Goal: Check status: Check status

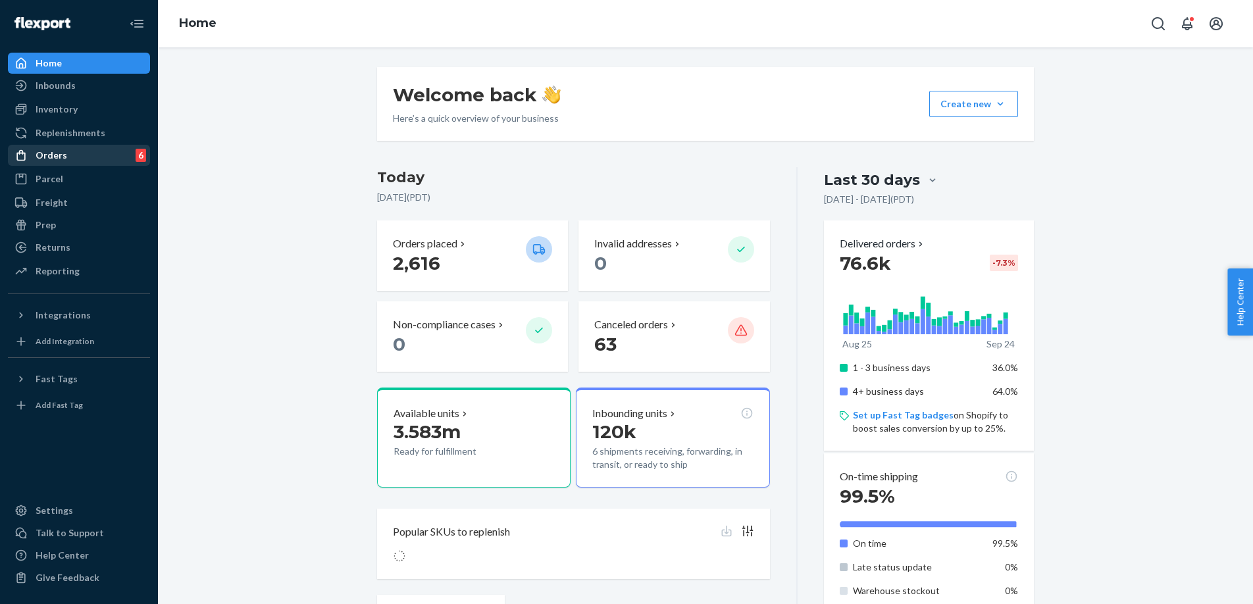
click at [111, 153] on div "Orders 6" at bounding box center [78, 155] width 139 height 18
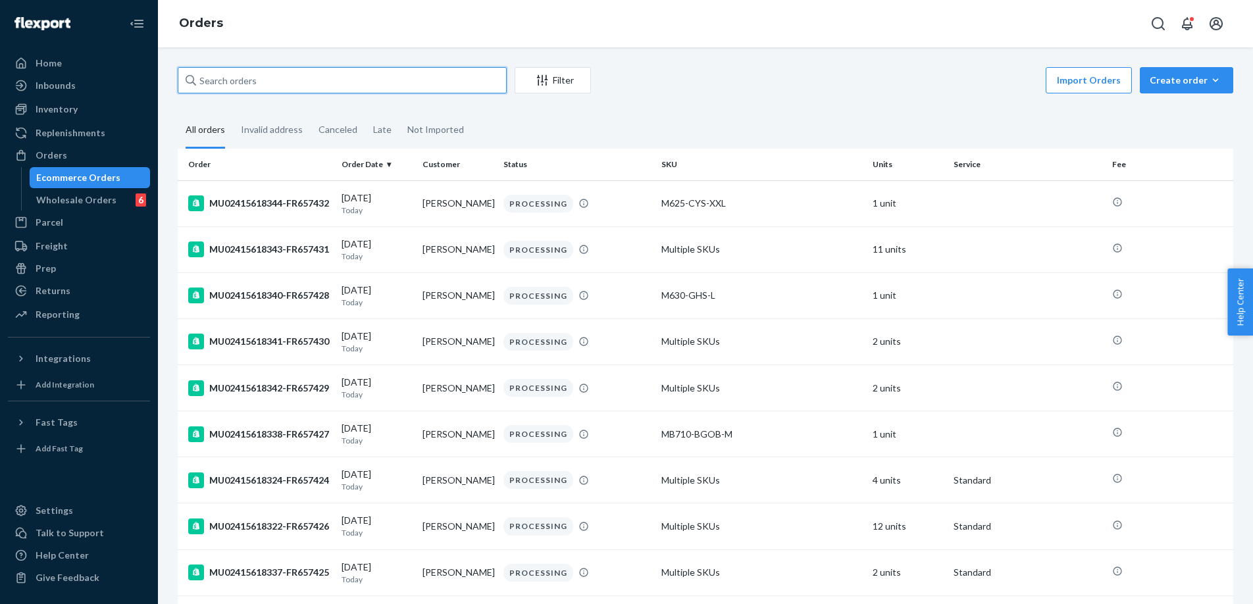
click at [249, 82] on input "text" at bounding box center [342, 80] width 329 height 26
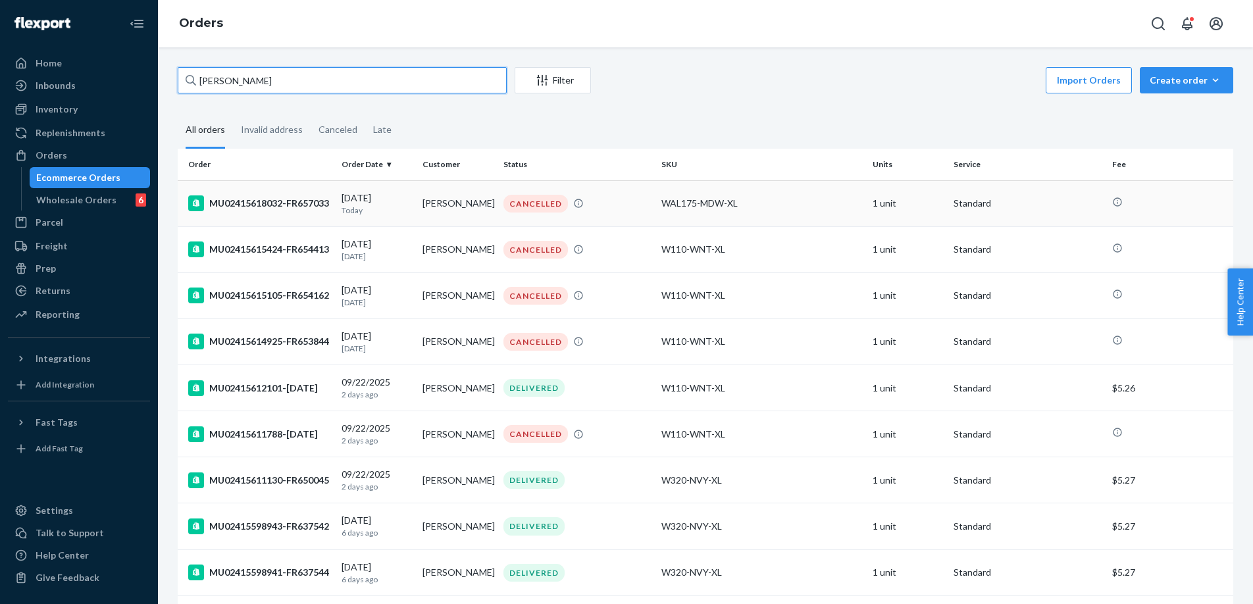
type input "[PERSON_NAME]"
click at [316, 203] on div "MU02415618032-FR657033" at bounding box center [259, 203] width 143 height 16
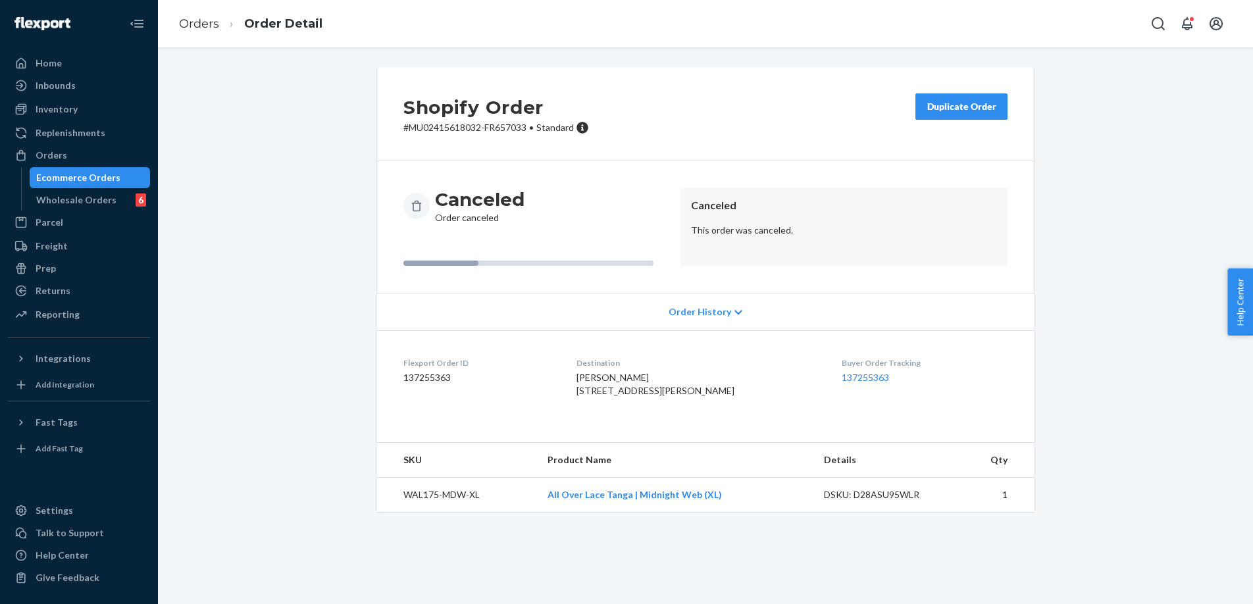
click at [475, 128] on p "# MU02415618032-FR657033 • Standard" at bounding box center [496, 127] width 186 height 13
drag, startPoint x: 482, startPoint y: 129, endPoint x: 410, endPoint y: 128, distance: 71.7
click at [410, 128] on p "# MU02415618032-FR657033 • Standard" at bounding box center [496, 127] width 186 height 13
copy p "MU02415618032"
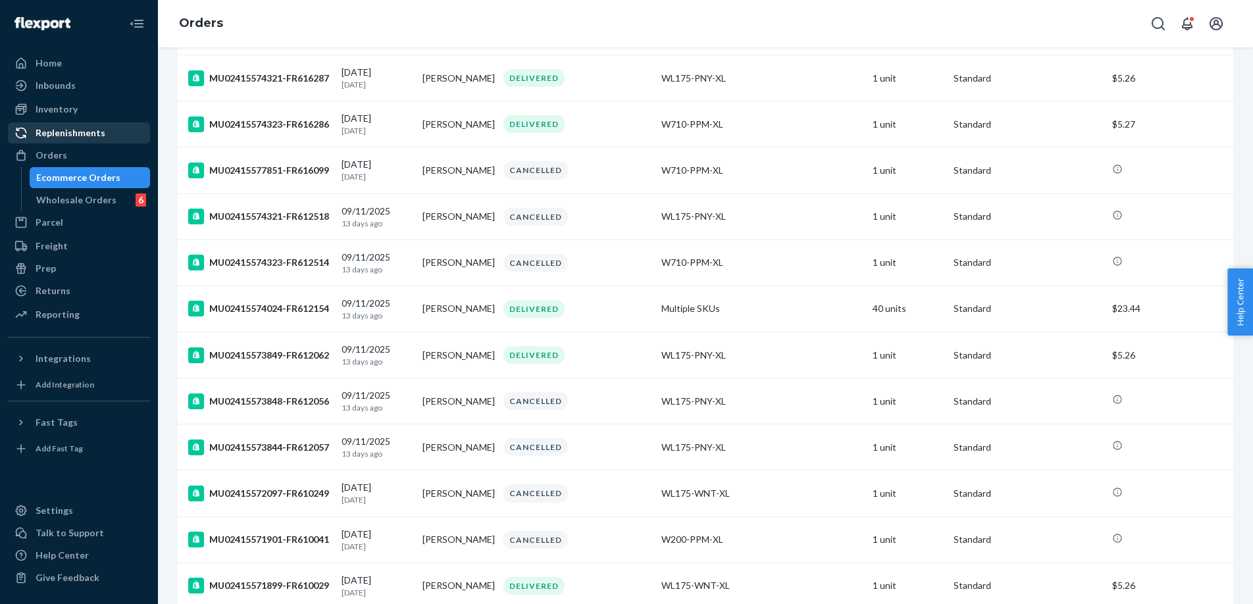
scroll to position [682, 0]
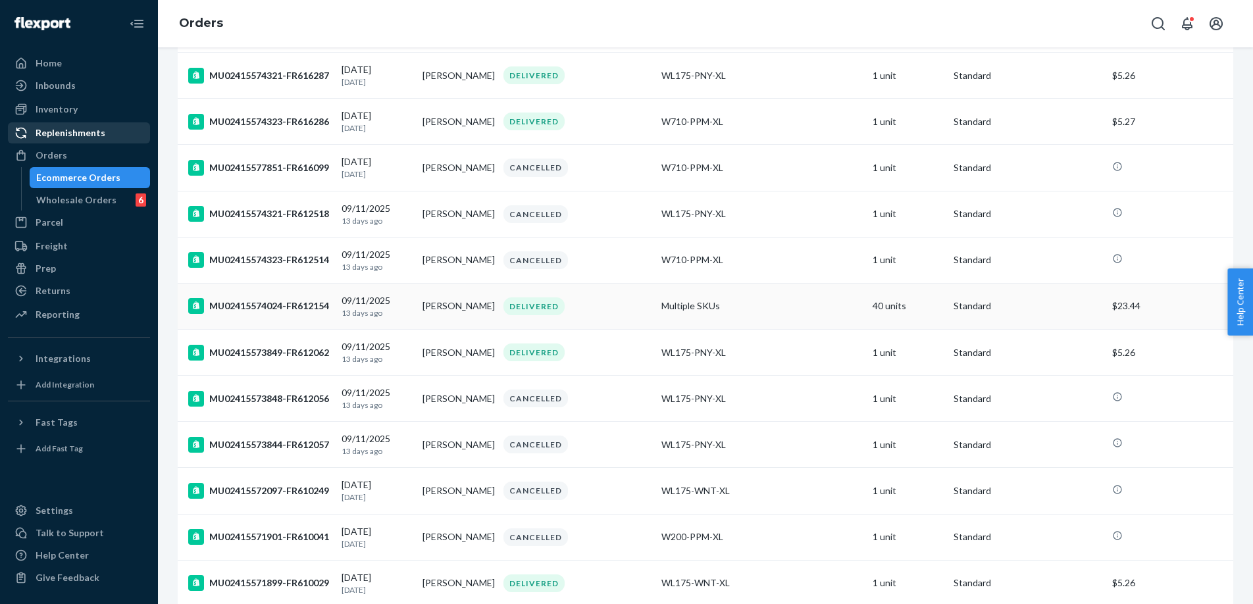
click at [312, 301] on div "MU02415574024-FR612154" at bounding box center [259, 306] width 143 height 16
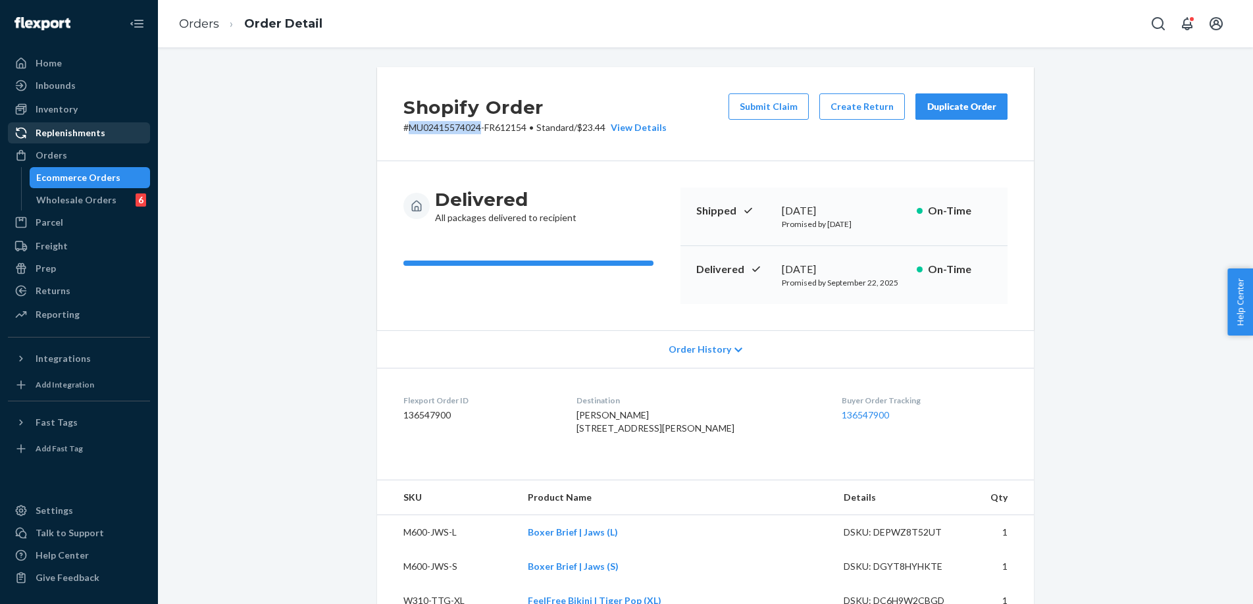
drag, startPoint x: 482, startPoint y: 129, endPoint x: 412, endPoint y: 129, distance: 69.7
click at [412, 129] on p "# MU02415574024-FR612154 • Standard / $23.44 View Details" at bounding box center [534, 127] width 263 height 13
copy p "MU02415574024"
click at [198, 18] on link "Orders" at bounding box center [199, 23] width 40 height 14
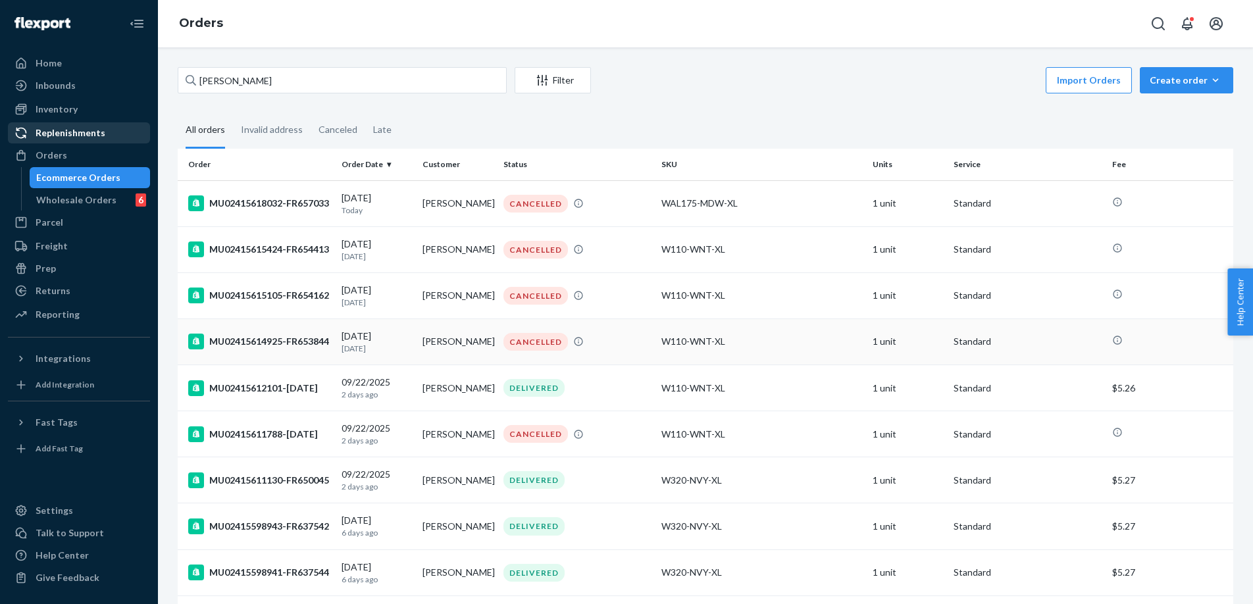
scroll to position [7, 0]
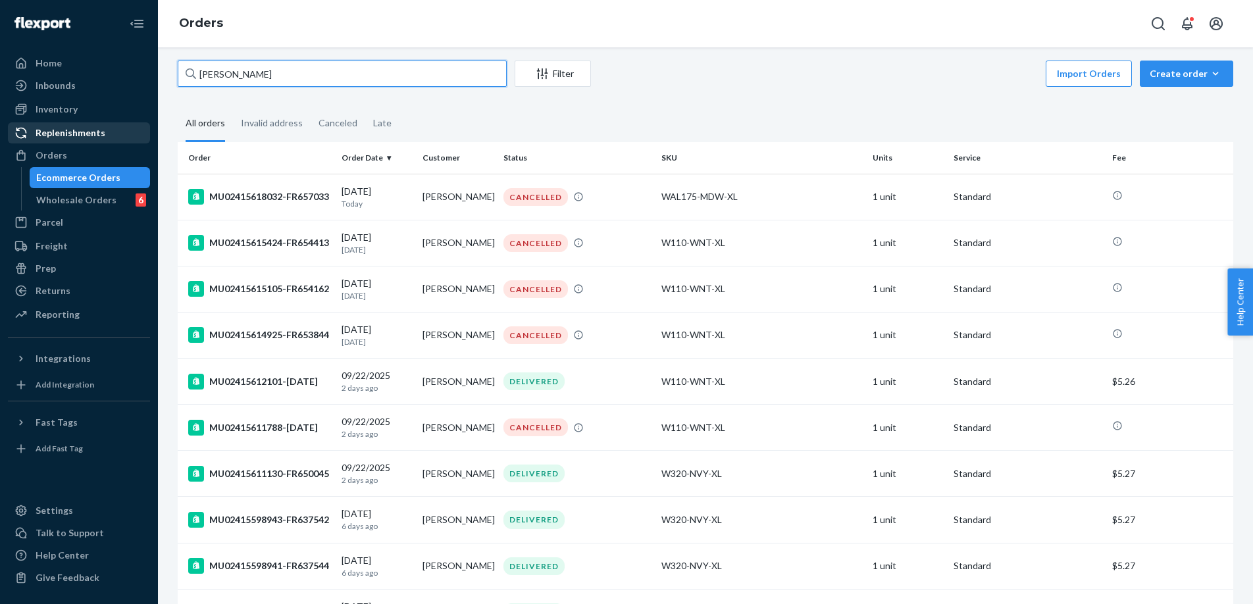
drag, startPoint x: 301, startPoint y: 72, endPoint x: 150, endPoint y: 78, distance: 150.7
click at [150, 78] on div "Home Inbounds Shipping Plans Problems Inventory Products Branded Packaging Repl…" at bounding box center [626, 302] width 1253 height 604
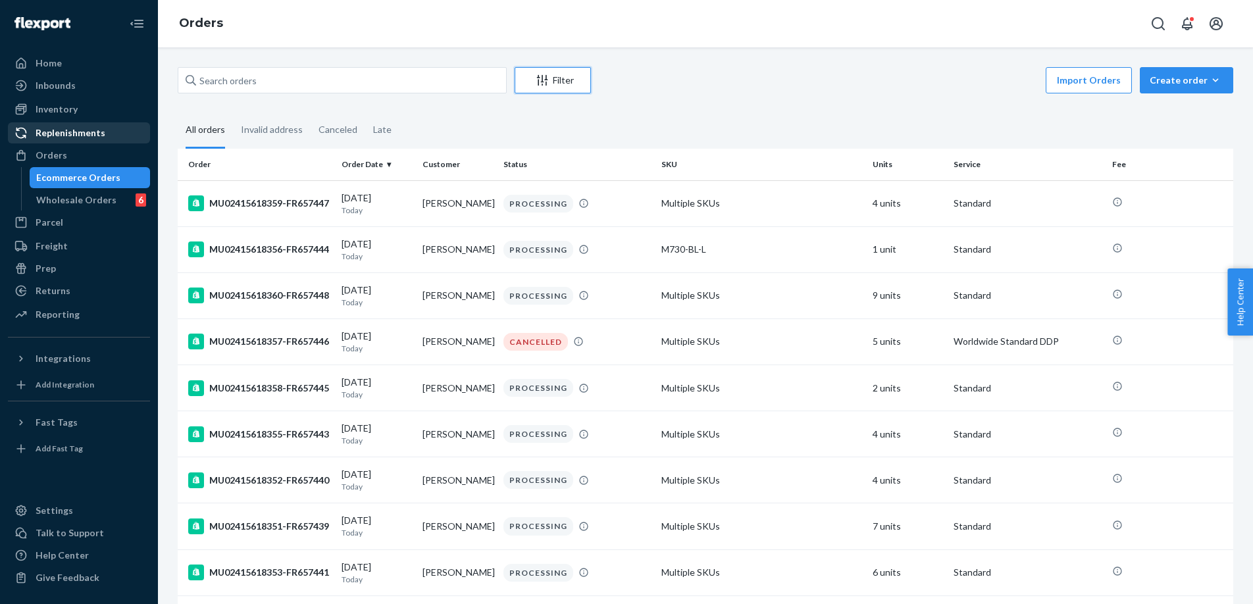
click at [543, 79] on icon "Filter" at bounding box center [541, 80] width 13 height 13
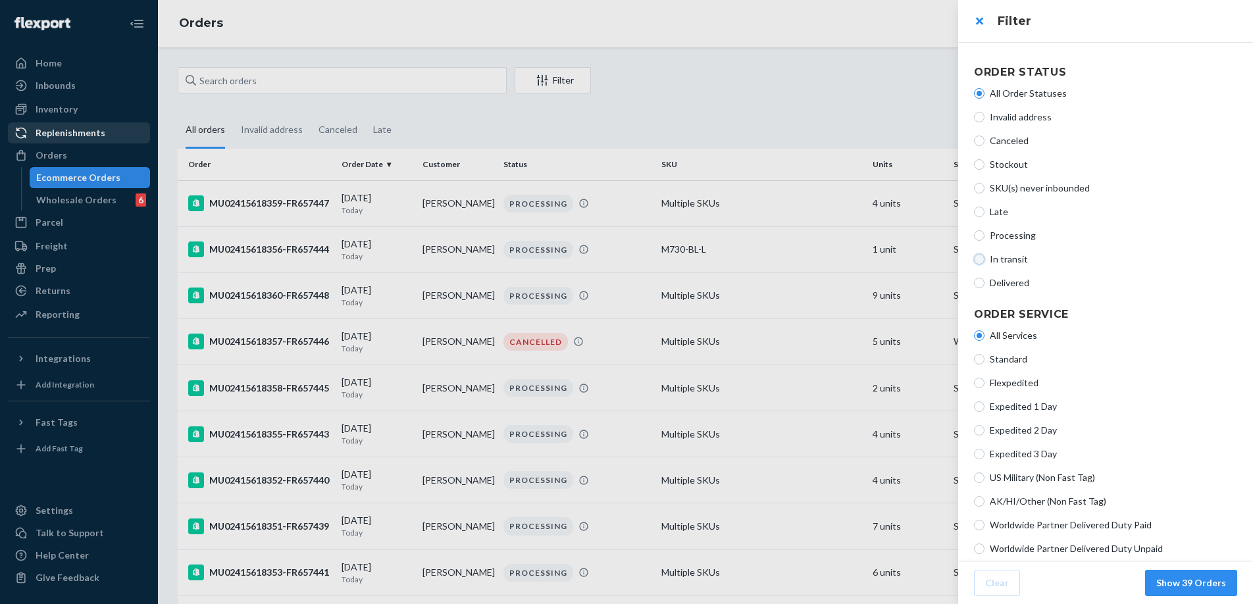
click at [980, 259] on input "In transit" at bounding box center [979, 259] width 11 height 11
radio input "true"
radio input "false"
click at [1172, 585] on button "Show 5000+ Orders" at bounding box center [1182, 583] width 109 height 26
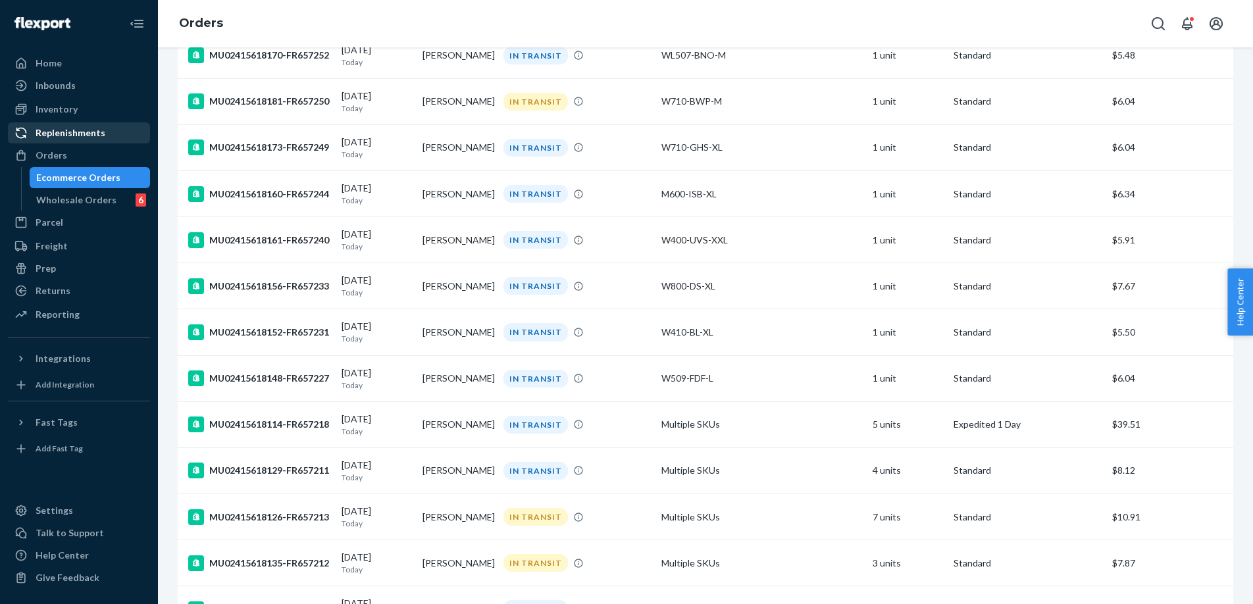
scroll to position [520, 0]
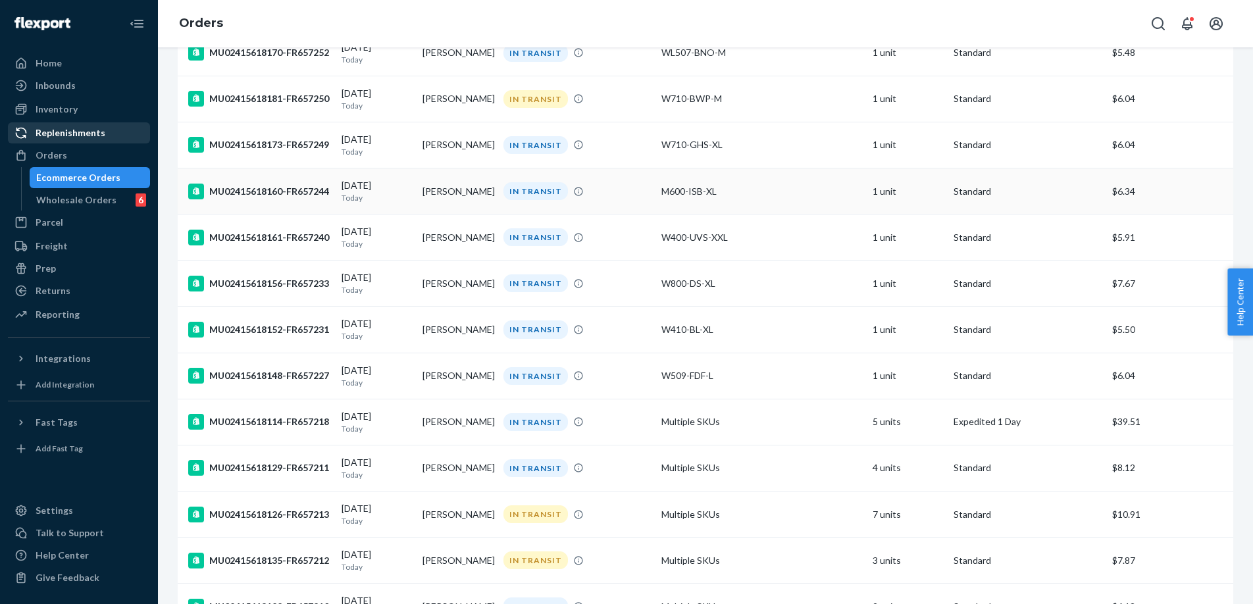
click at [373, 191] on div "[DATE] [DATE]" at bounding box center [376, 191] width 70 height 24
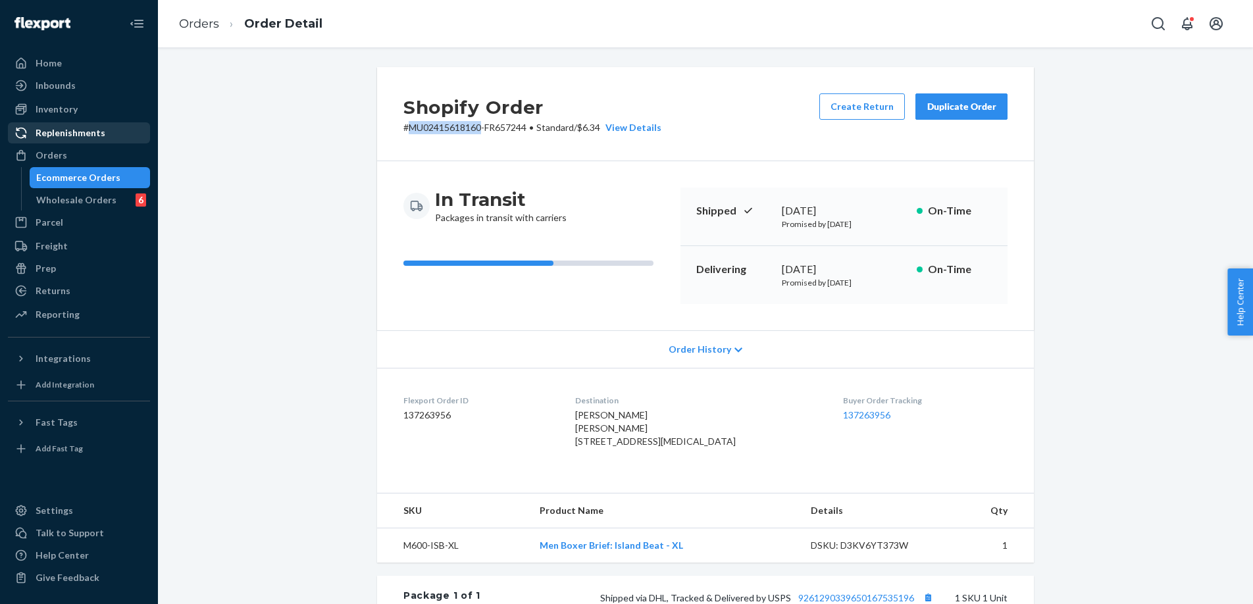
drag, startPoint x: 481, startPoint y: 130, endPoint x: 411, endPoint y: 126, distance: 69.8
click at [411, 126] on p "# MU02415618160-FR657244 • Standard / $6.34 View Details" at bounding box center [532, 127] width 258 height 13
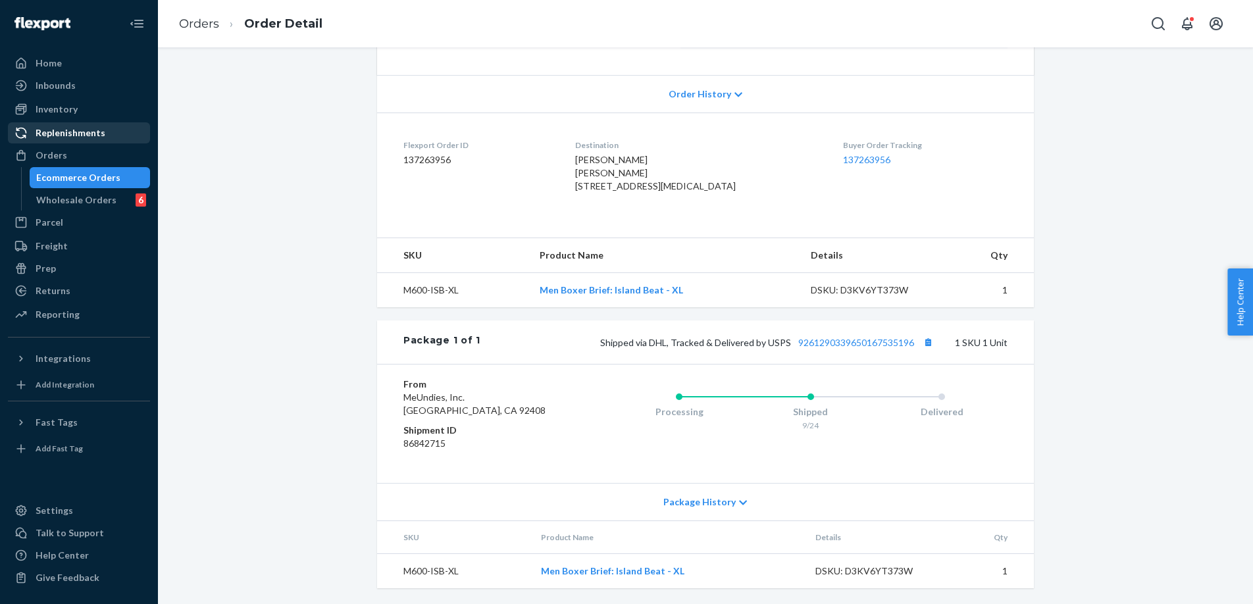
scroll to position [295, 0]
copy p "MU02415618160"
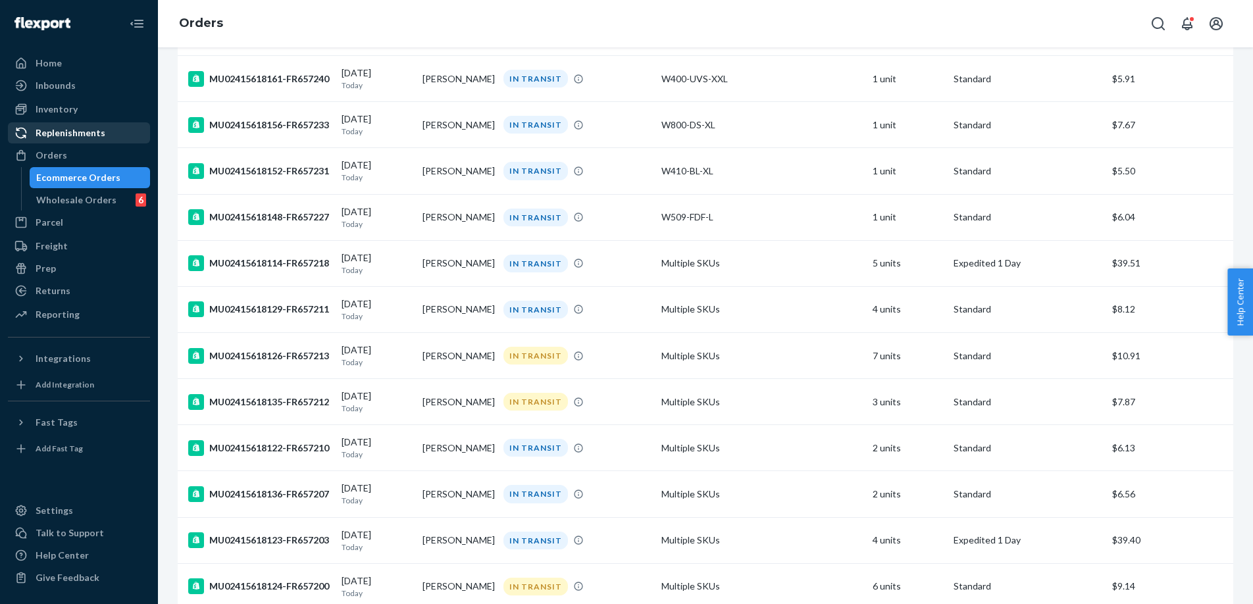
scroll to position [688, 0]
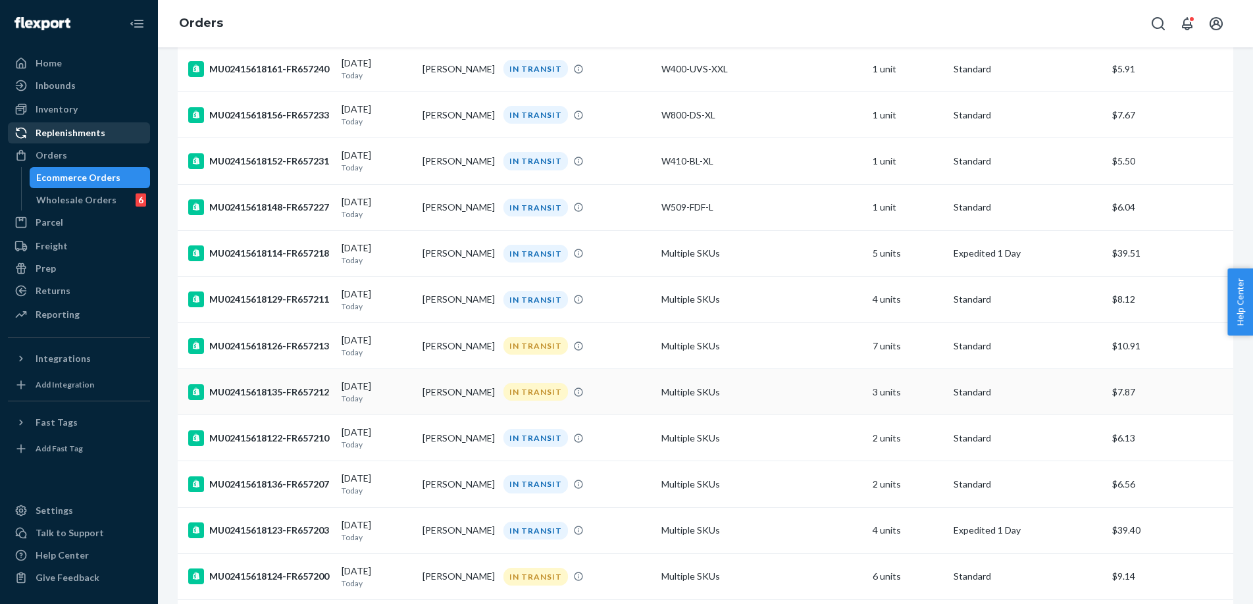
click at [340, 399] on td "[DATE] [DATE]" at bounding box center [376, 392] width 81 height 46
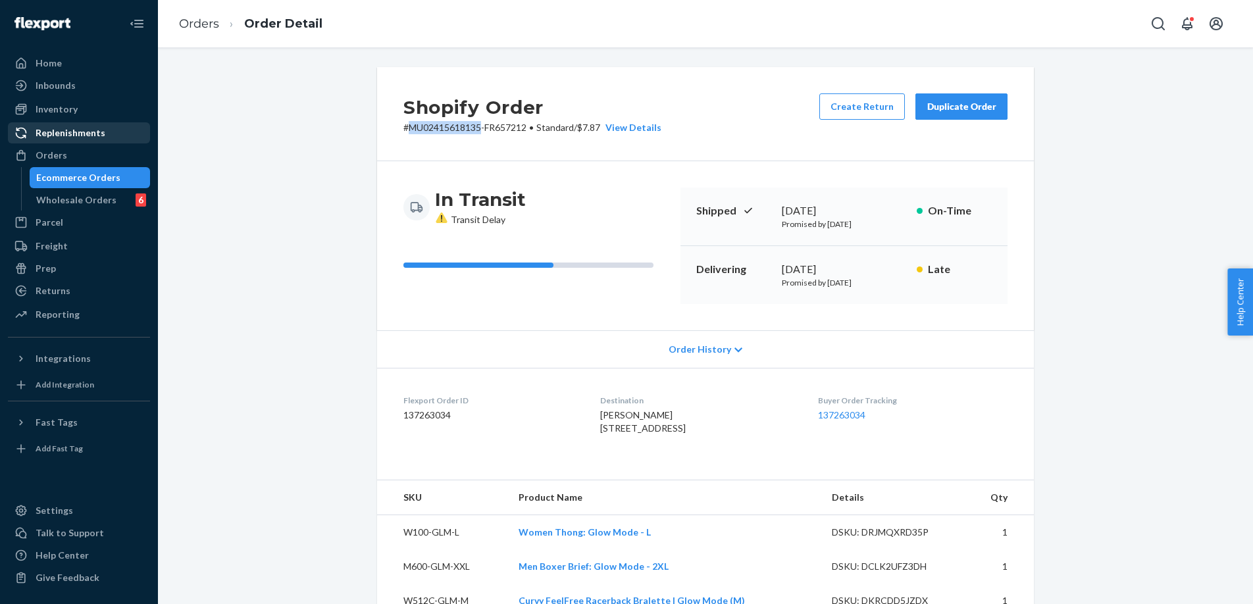
drag, startPoint x: 481, startPoint y: 129, endPoint x: 410, endPoint y: 130, distance: 71.1
click at [410, 130] on p "# MU02415618135-FR657212 • Standard / $7.87 View Details" at bounding box center [532, 127] width 258 height 13
copy p "MU02415618135"
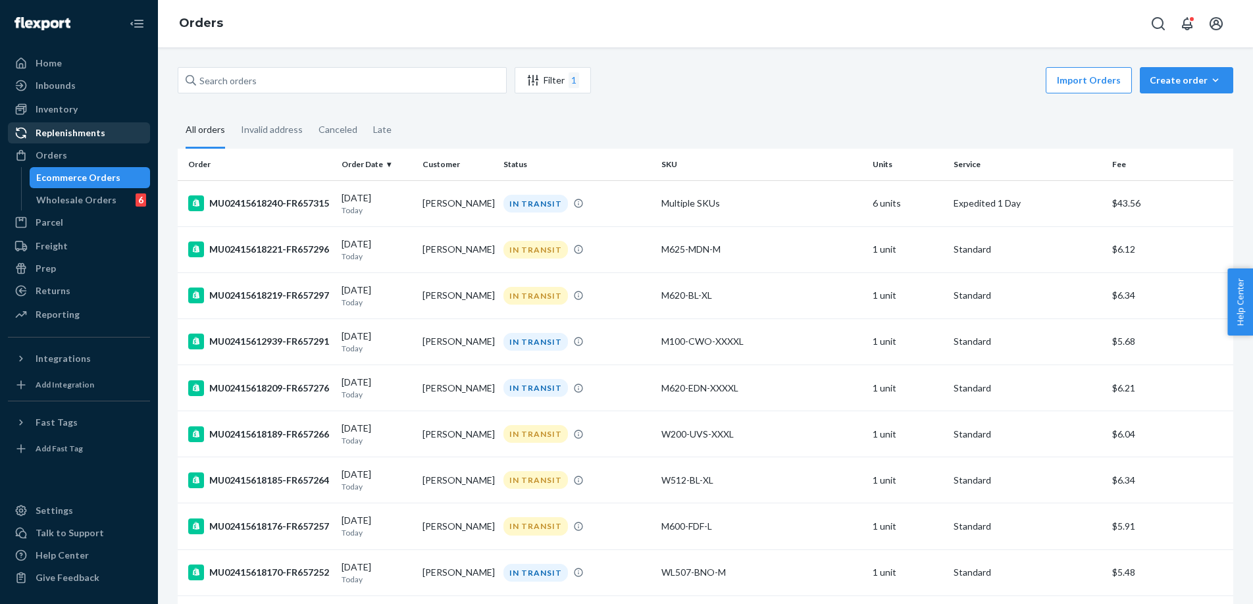
click at [361, 167] on th "Order Date" at bounding box center [376, 165] width 81 height 32
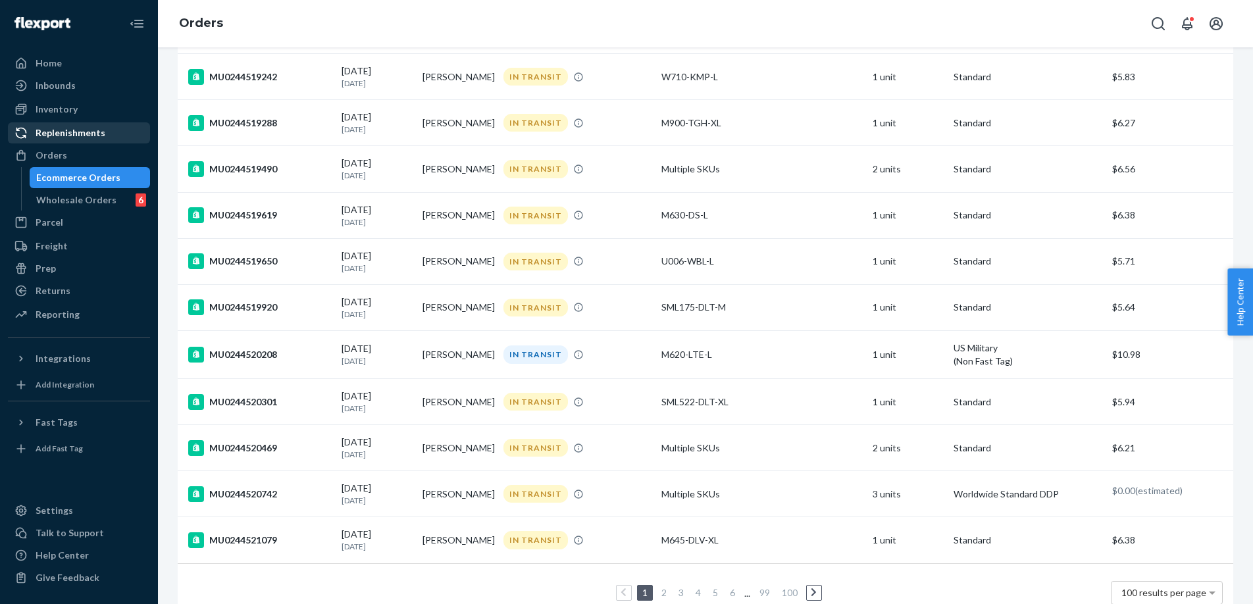
scroll to position [4309, 0]
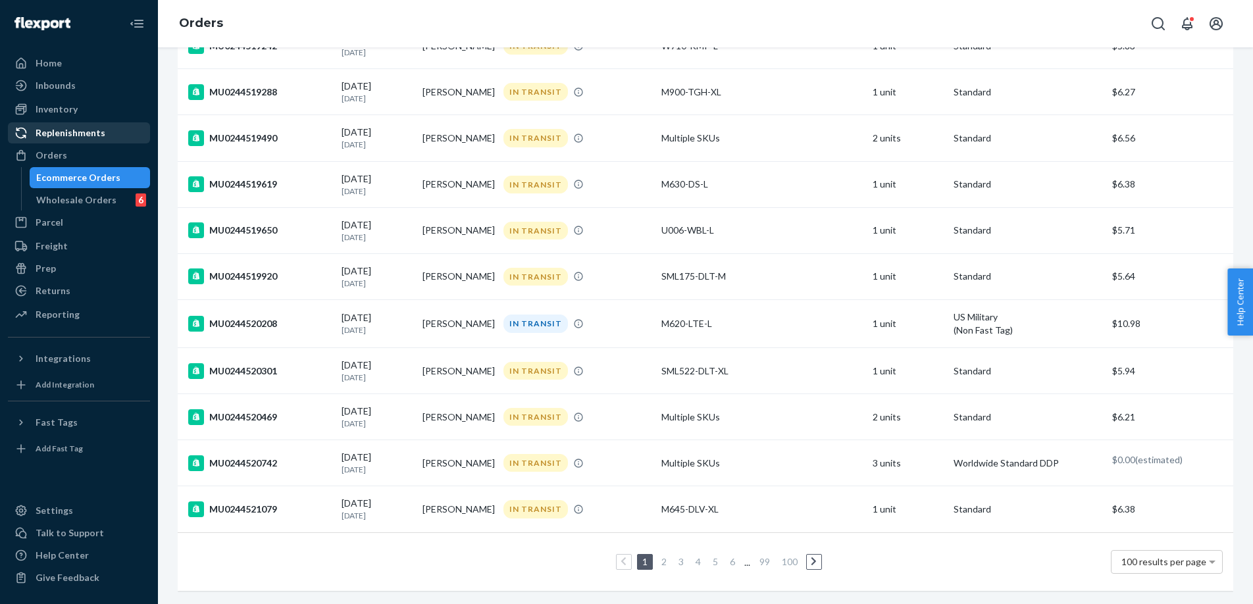
click at [716, 565] on link "5" at bounding box center [715, 561] width 11 height 11
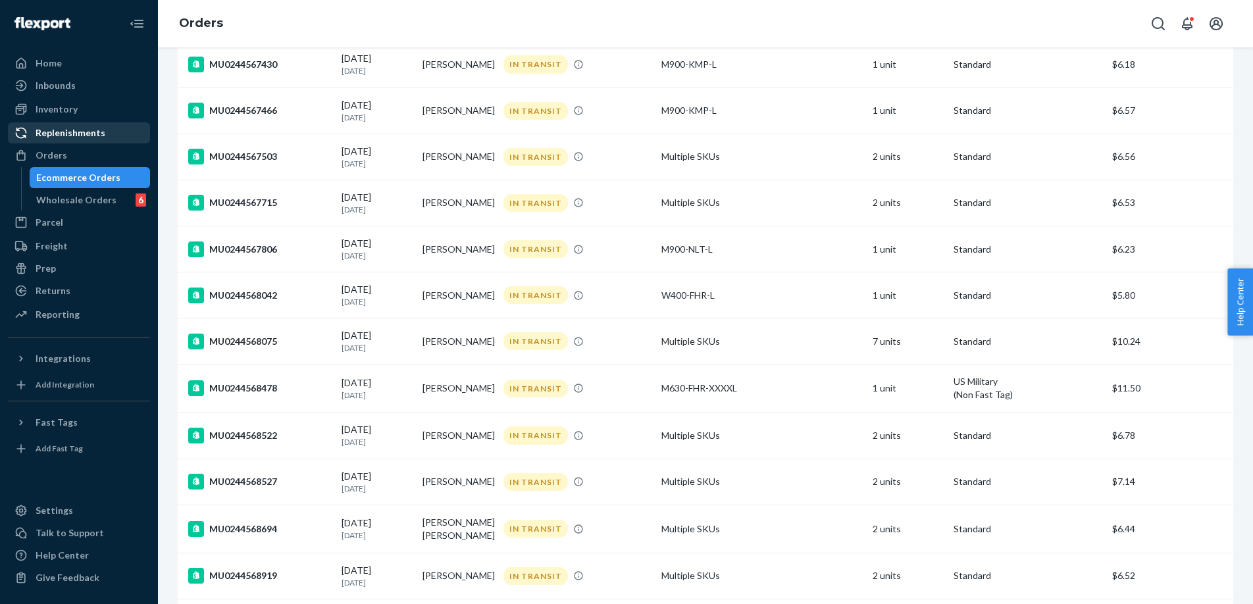
scroll to position [2541, 0]
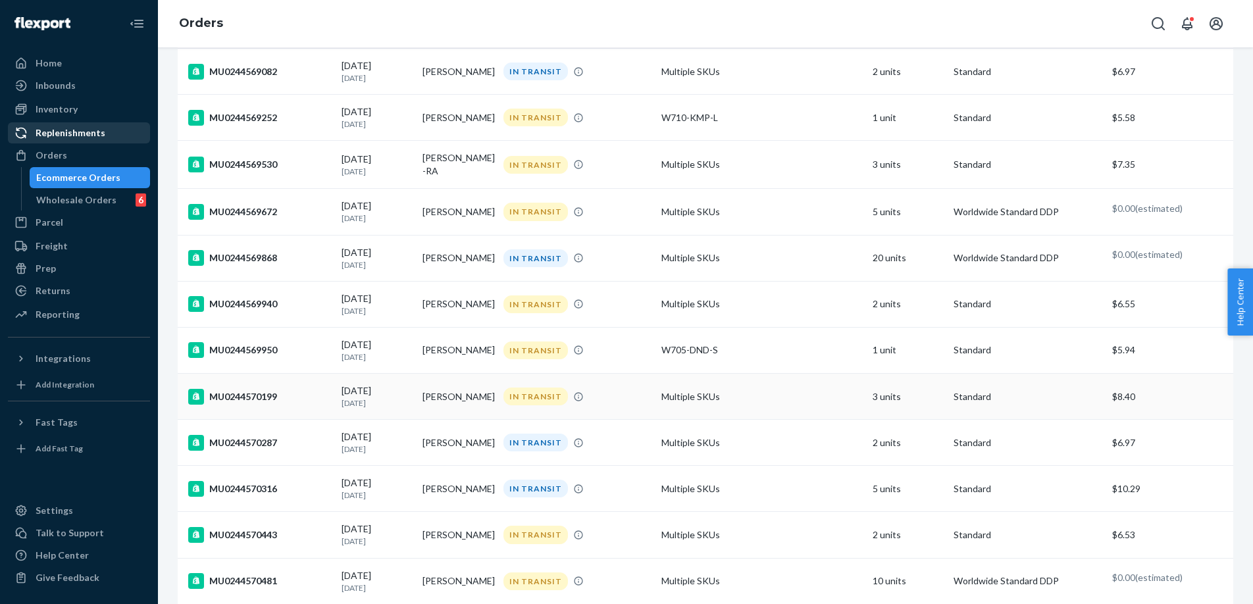
click at [310, 405] on div "MU0244570199" at bounding box center [259, 397] width 143 height 16
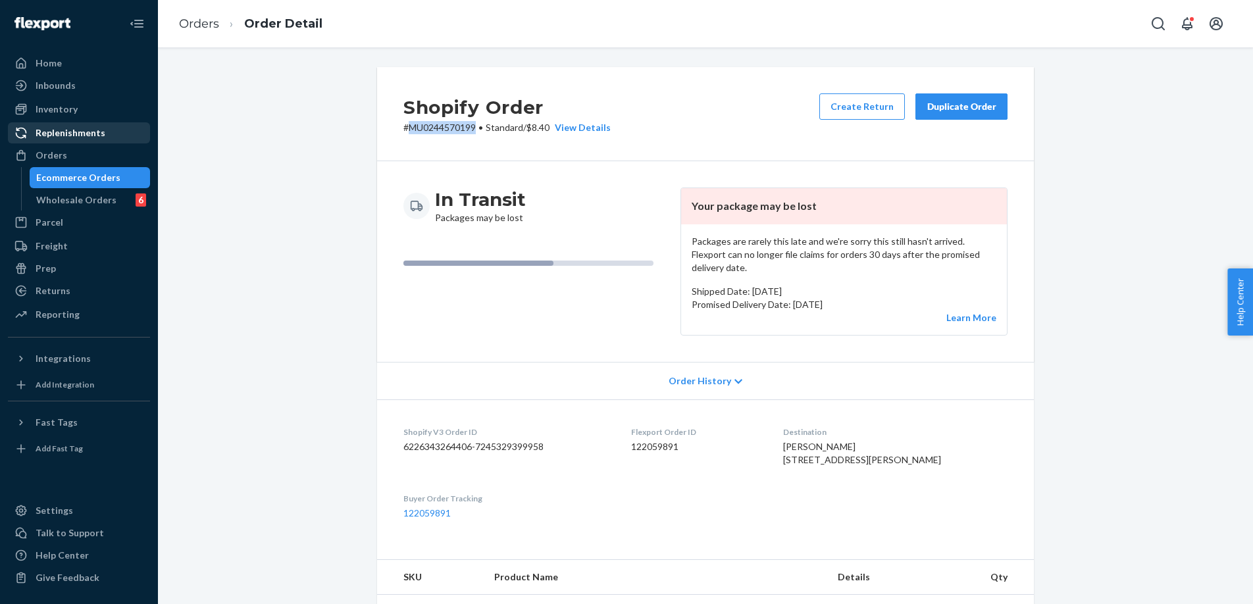
drag, startPoint x: 478, startPoint y: 127, endPoint x: 409, endPoint y: 130, distance: 68.5
click at [409, 130] on p "# MU0244570199 • Standard / $8.40 View Details" at bounding box center [506, 127] width 207 height 13
copy p "MU0244570199"
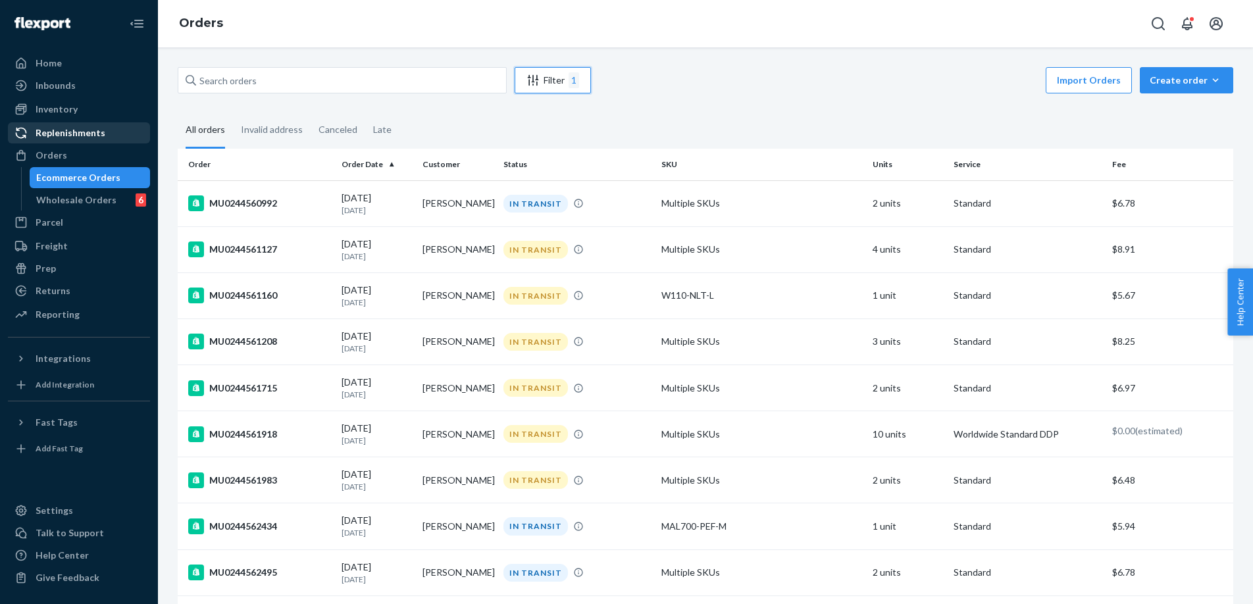
click at [551, 82] on div "Filter 1" at bounding box center [552, 80] width 75 height 16
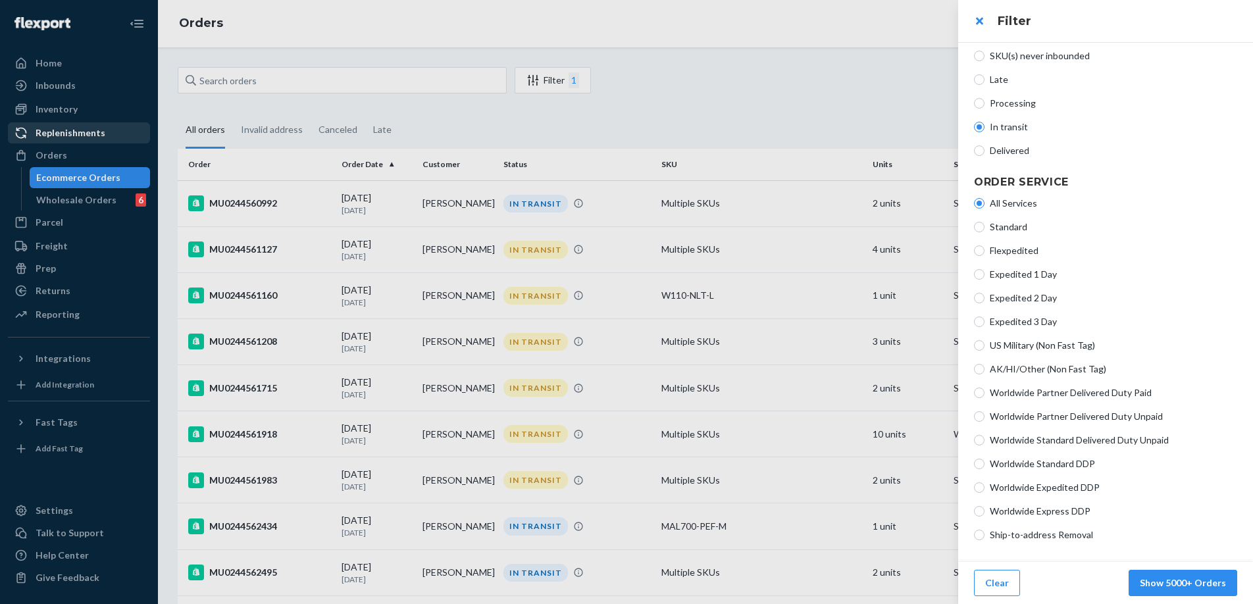
scroll to position [228, 0]
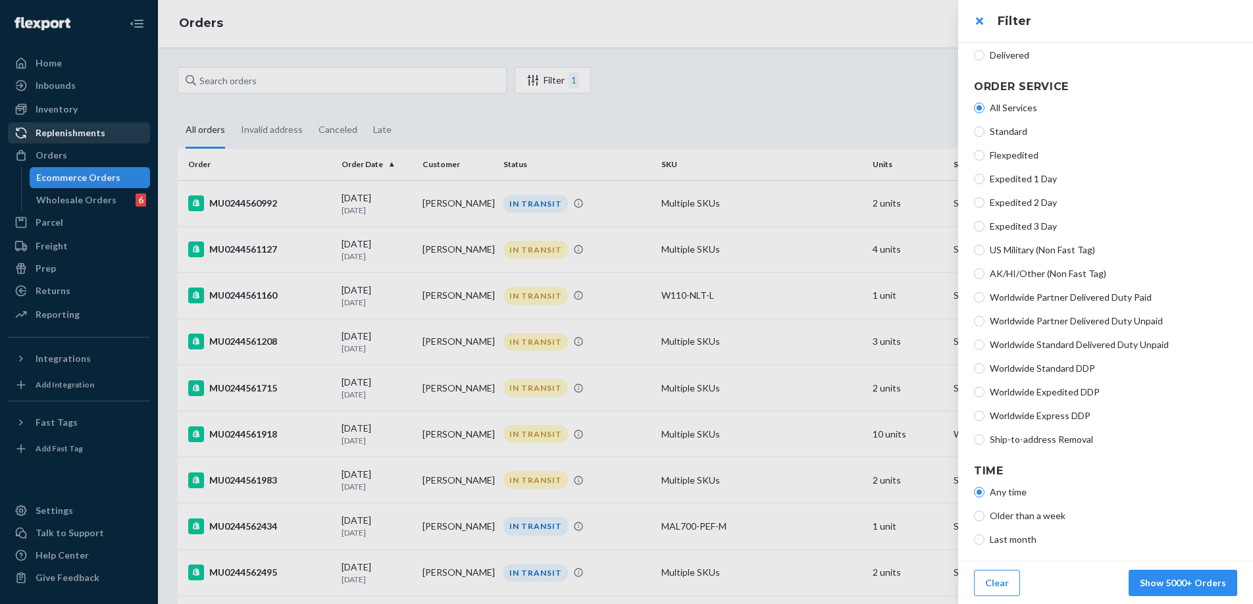
click at [1014, 537] on span "Last month" at bounding box center [1112, 539] width 247 height 13
click at [984, 537] on input "Last month" at bounding box center [979, 539] width 11 height 11
radio input "true"
radio input "false"
click at [1193, 585] on button "Show 5000+ Orders" at bounding box center [1182, 583] width 109 height 26
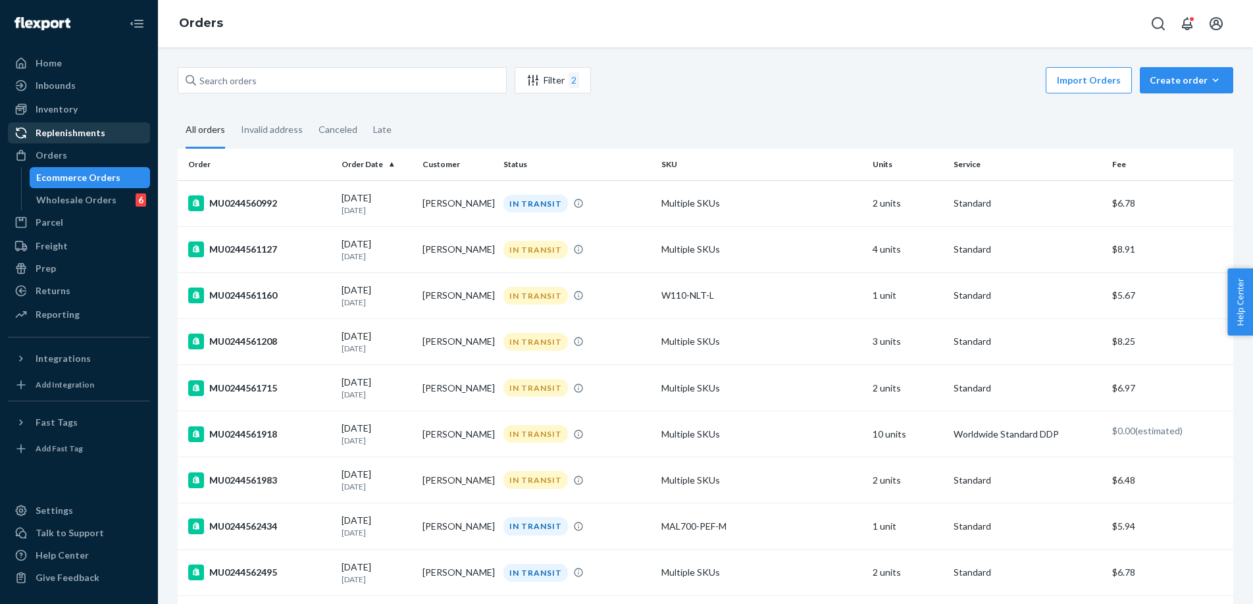
click at [720, 88] on div "Import Orders Create order Ecommerce order Removal order" at bounding box center [916, 82] width 634 height 30
click at [551, 77] on div "Filter 2" at bounding box center [552, 80] width 75 height 16
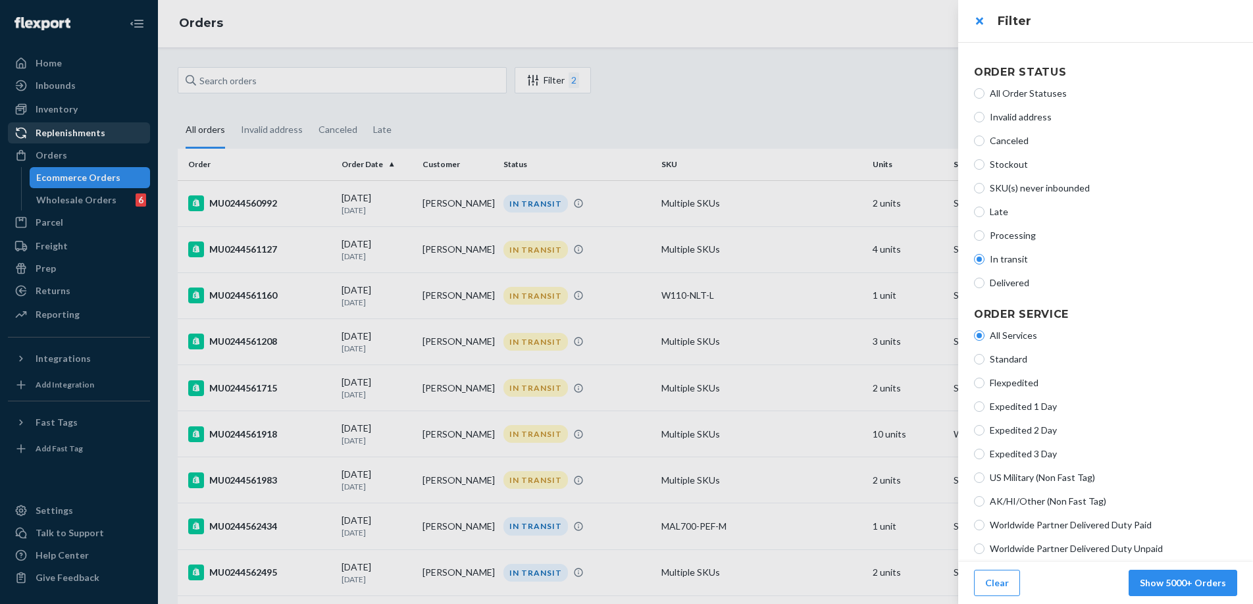
scroll to position [228, 0]
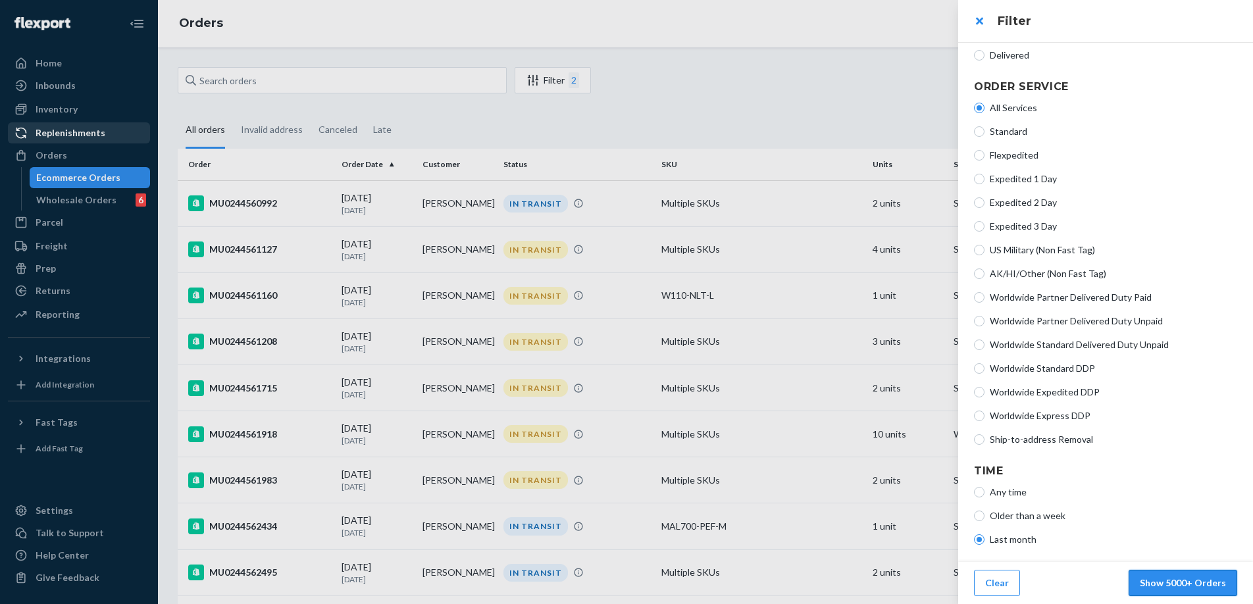
click at [1151, 582] on button "Show 5000+ Orders" at bounding box center [1182, 583] width 109 height 26
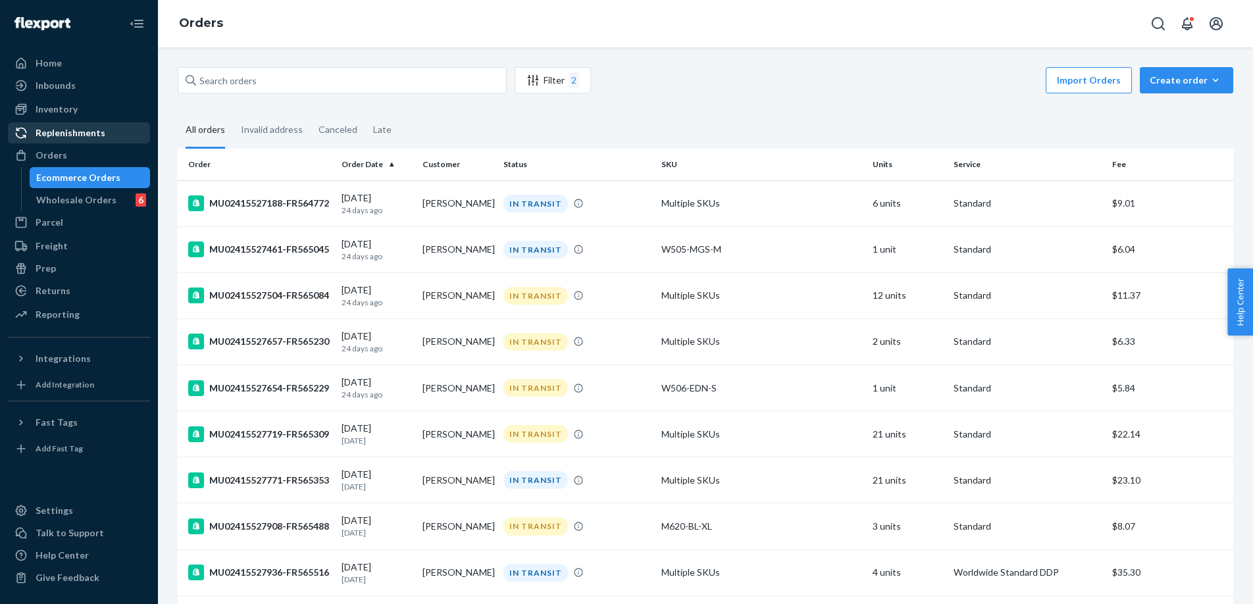
click at [387, 251] on p "24 days ago" at bounding box center [376, 256] width 70 height 11
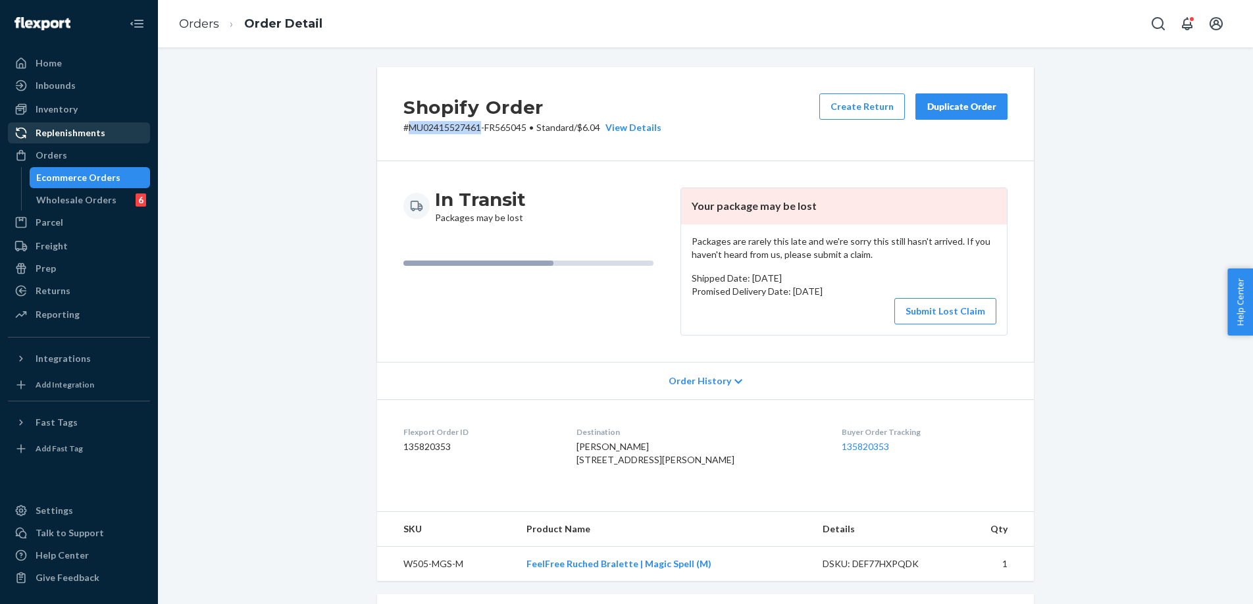
drag, startPoint x: 482, startPoint y: 128, endPoint x: 411, endPoint y: 127, distance: 71.0
click at [411, 127] on p "# MU02415527461-FR565045 • Standard / $6.04 View Details" at bounding box center [532, 127] width 258 height 13
copy p "MU02415527461"
click at [520, 129] on p "# MU02415527461-FR565045 • Standard / $6.04 View Details" at bounding box center [532, 127] width 258 height 13
drag, startPoint x: 527, startPoint y: 128, endPoint x: 407, endPoint y: 130, distance: 119.7
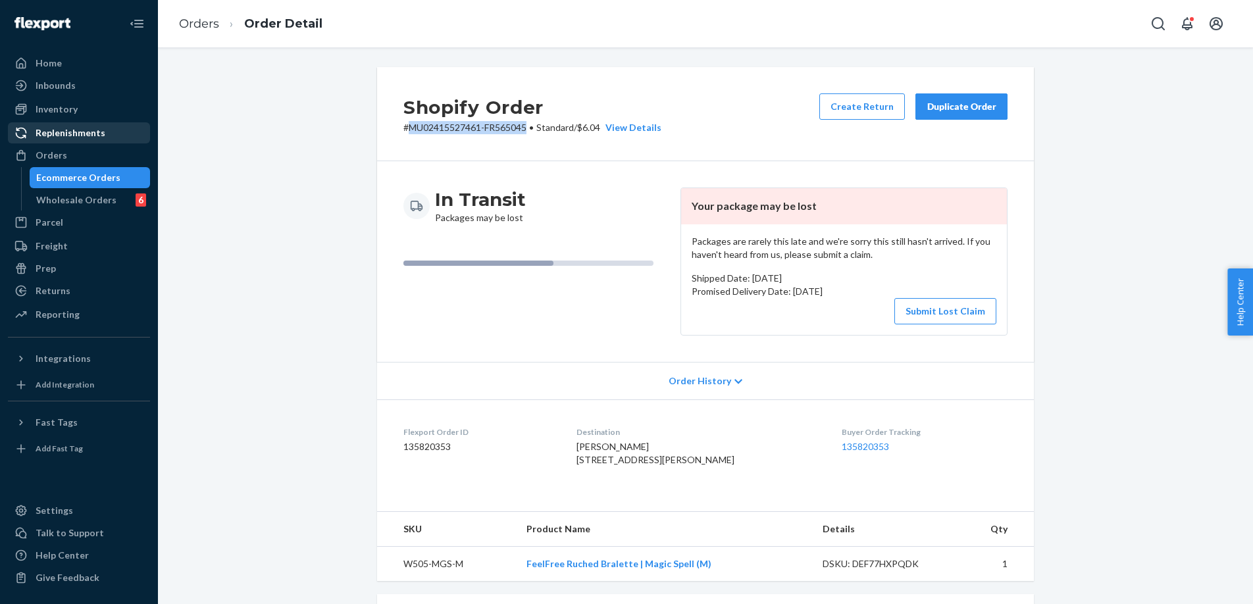
click at [407, 130] on p "# MU02415527461-FR565045 • Standard / $6.04 View Details" at bounding box center [532, 127] width 258 height 13
copy p "MU02415527461-FR565045"
